Goal: Information Seeking & Learning: Learn about a topic

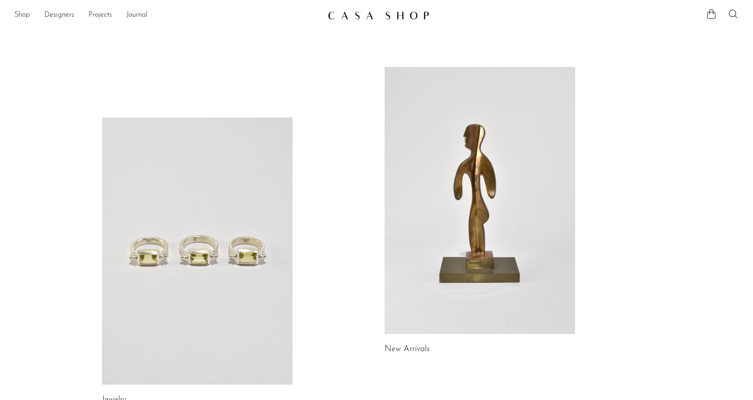
click at [708, 229] on div "Jewelry New Arrivals Library Gifts" at bounding box center [376, 406] width 753 height 766
click at [22, 13] on link "Shop" at bounding box center [21, 15] width 15 height 12
click at [738, 15] on icon at bounding box center [733, 14] width 11 height 11
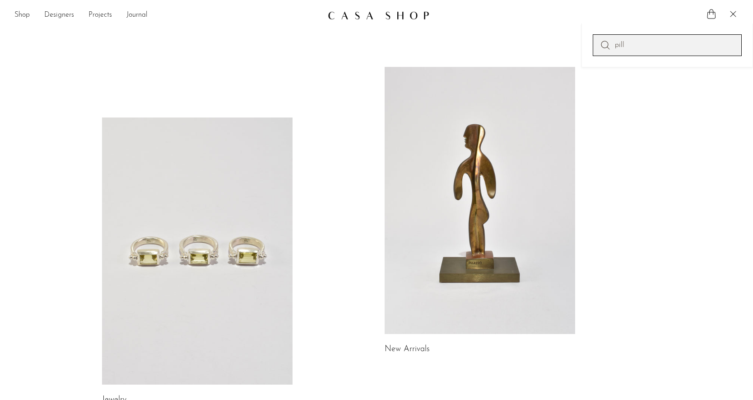
type input "pill"
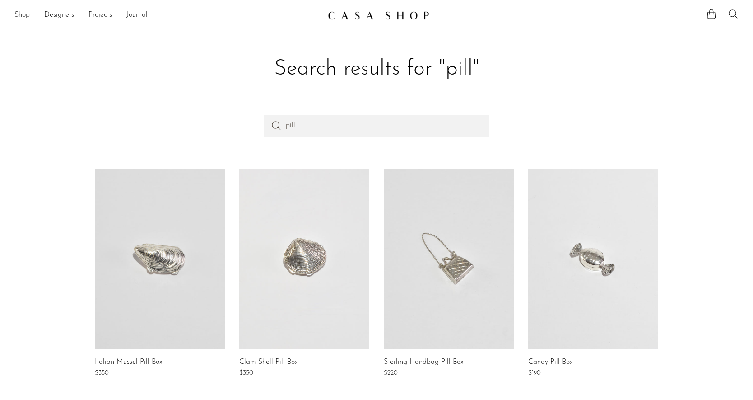
click at [23, 15] on link "Shop" at bounding box center [21, 15] width 15 height 12
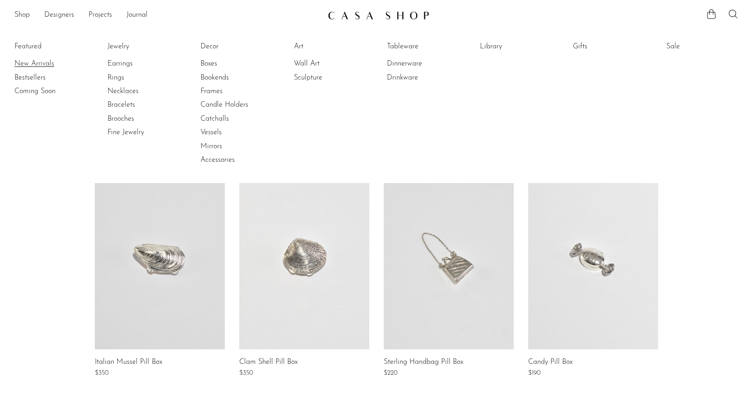
click at [19, 63] on link "New Arrivals" at bounding box center [48, 64] width 68 height 10
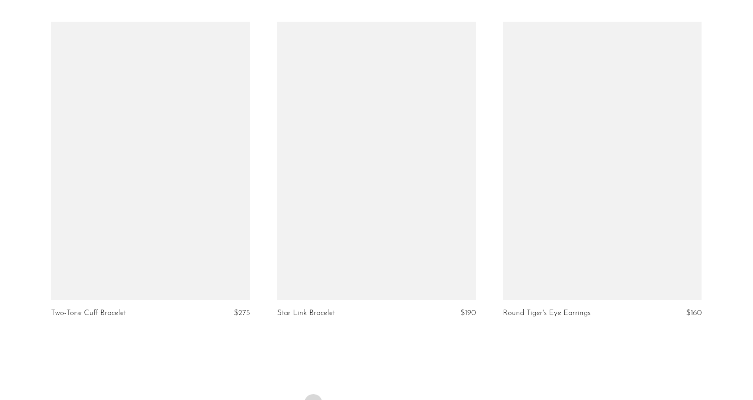
scroll to position [3641, 0]
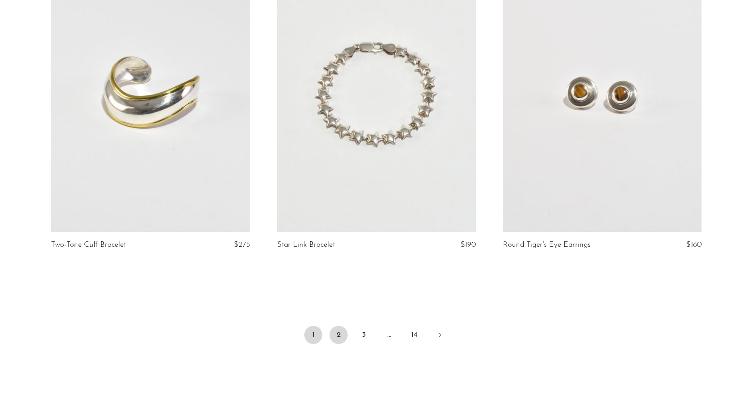
click at [338, 334] on link "2" at bounding box center [339, 335] width 18 height 18
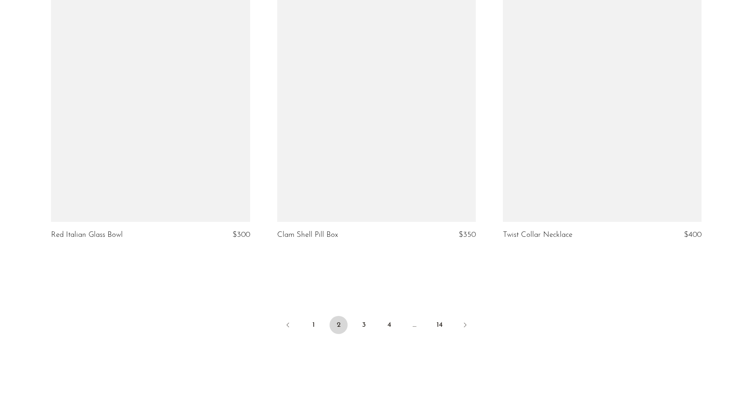
scroll to position [3643, 0]
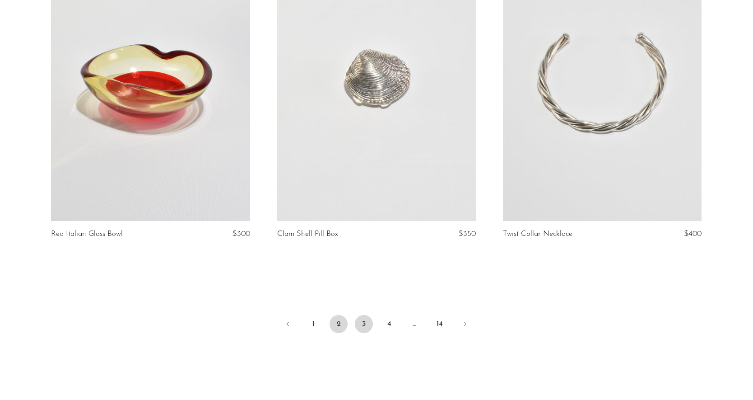
click at [359, 323] on link "3" at bounding box center [364, 324] width 18 height 18
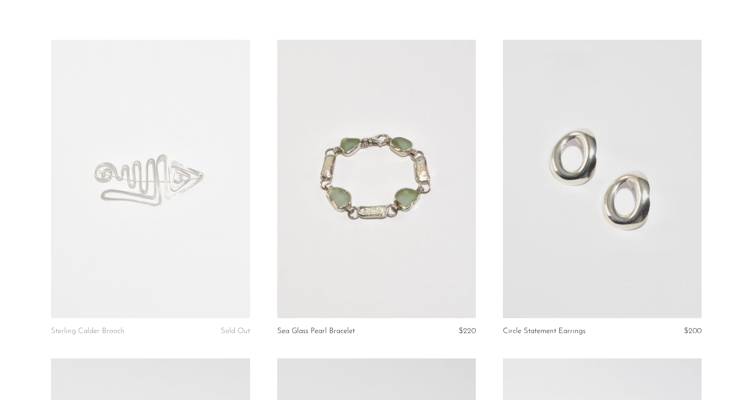
scroll to position [71, 0]
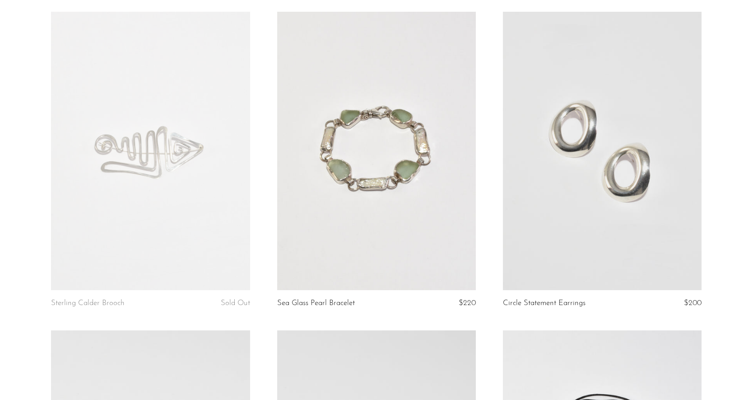
click at [103, 196] on link at bounding box center [150, 151] width 199 height 278
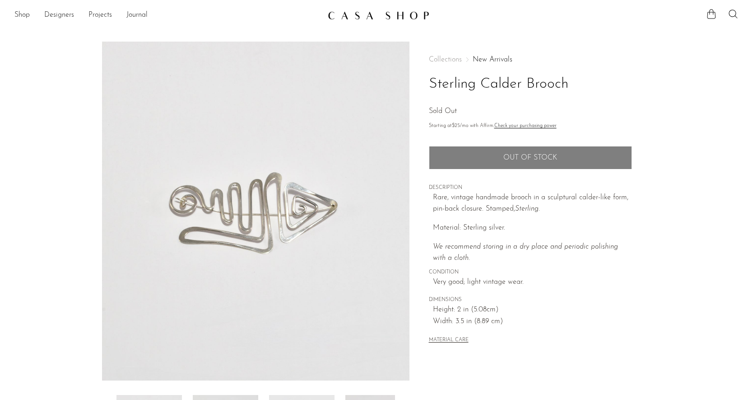
click at [489, 78] on h1 "Sterling Calder Brooch" at bounding box center [530, 84] width 203 height 23
copy div "Sterling Calder Brooch"
click at [605, 248] on icon "We recommend storing in a dry place and periodic polishing with a cloth." at bounding box center [525, 252] width 185 height 19
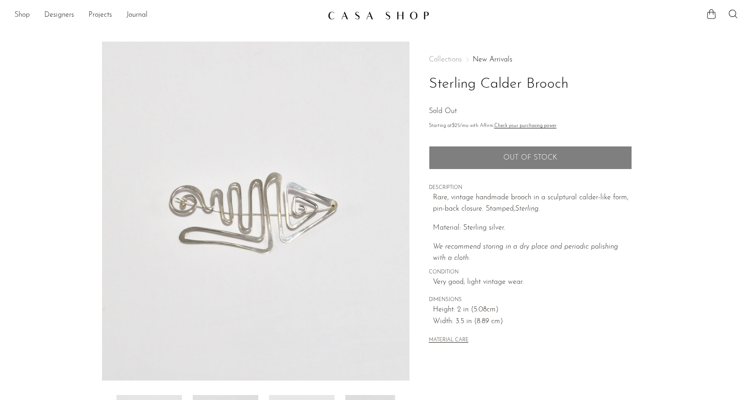
click at [23, 11] on link "Shop" at bounding box center [21, 15] width 15 height 12
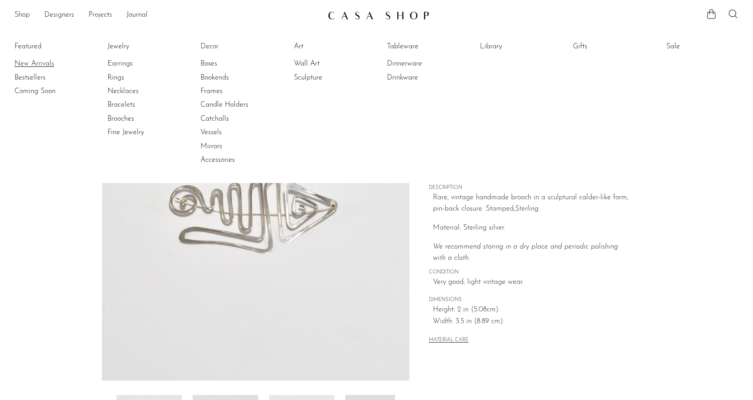
click at [23, 61] on link "New Arrivals" at bounding box center [48, 64] width 68 height 10
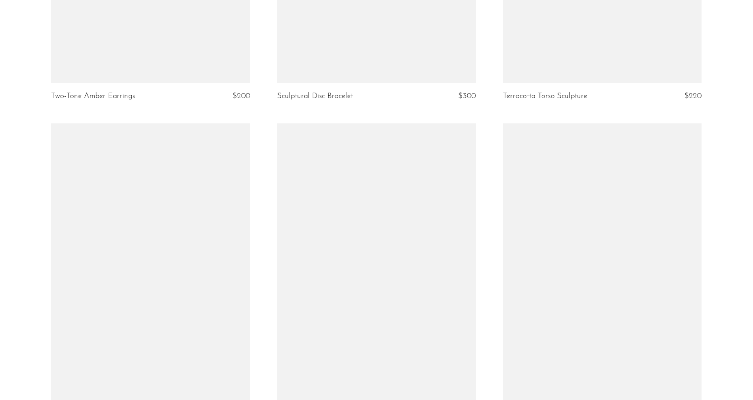
scroll to position [3723, 0]
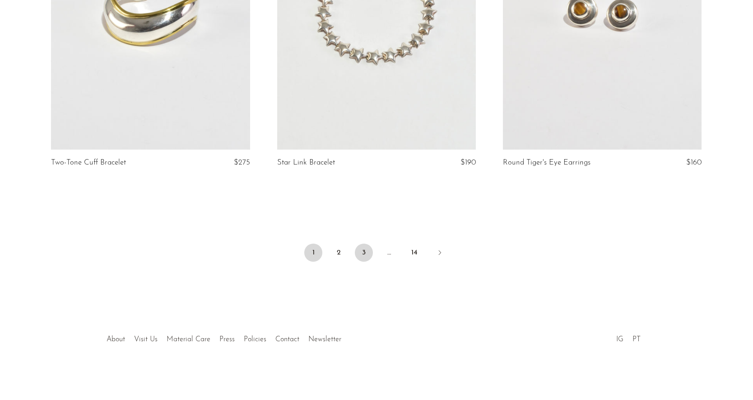
click at [361, 251] on link "3" at bounding box center [364, 252] width 18 height 18
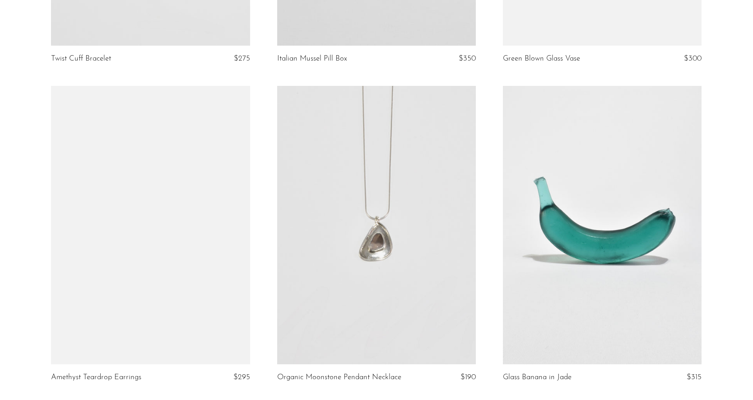
scroll to position [1315, 0]
